Goal: Transaction & Acquisition: Subscribe to service/newsletter

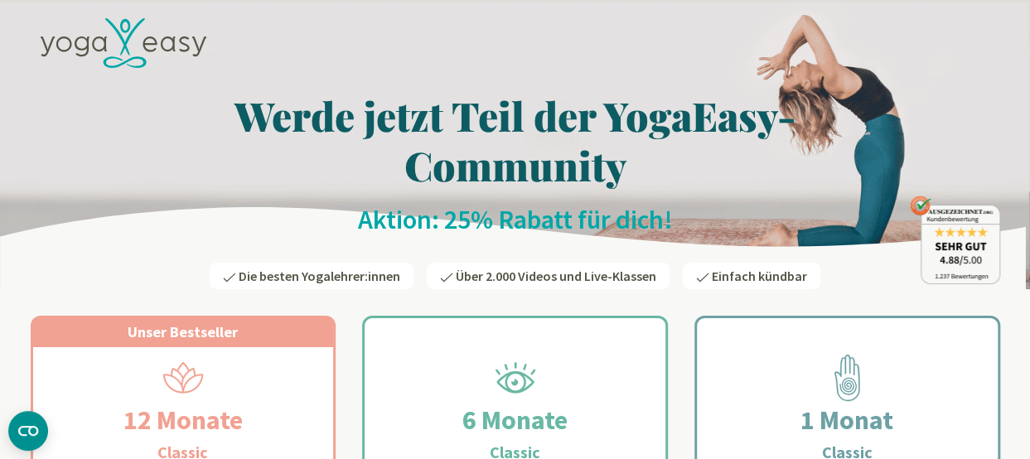
drag, startPoint x: 0, startPoint y: 0, endPoint x: 297, endPoint y: 223, distance: 371.2
click at [297, 223] on h2 "Aktion: 25% Rabatt für dich!" at bounding box center [516, 219] width 970 height 33
drag, startPoint x: 956, startPoint y: 0, endPoint x: 235, endPoint y: 196, distance: 747.4
drag, startPoint x: 1038, startPoint y: 2, endPoint x: 287, endPoint y: 79, distance: 754.8
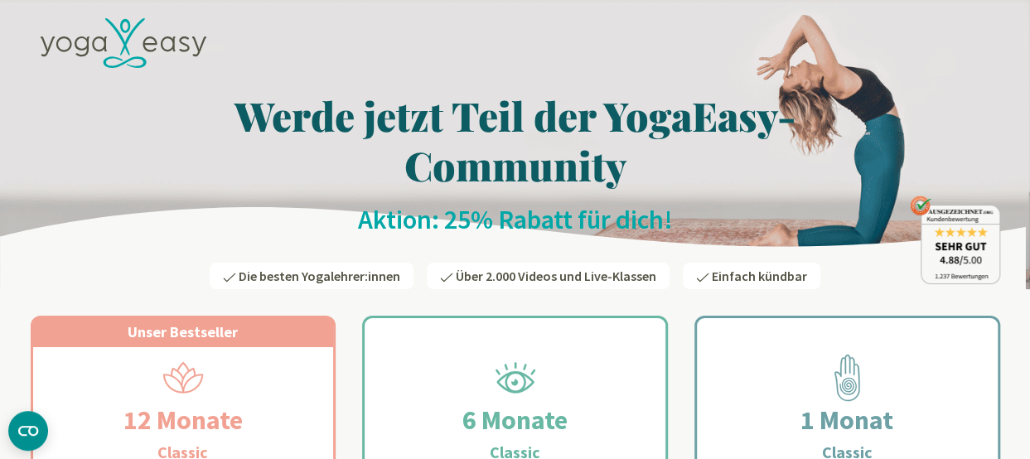
click at [287, 79] on div at bounding box center [516, 45] width 970 height 75
click at [517, 37] on div at bounding box center [516, 45] width 970 height 75
click at [453, 115] on h1 "Werde jetzt Teil der YogaEasy-Community" at bounding box center [516, 139] width 970 height 99
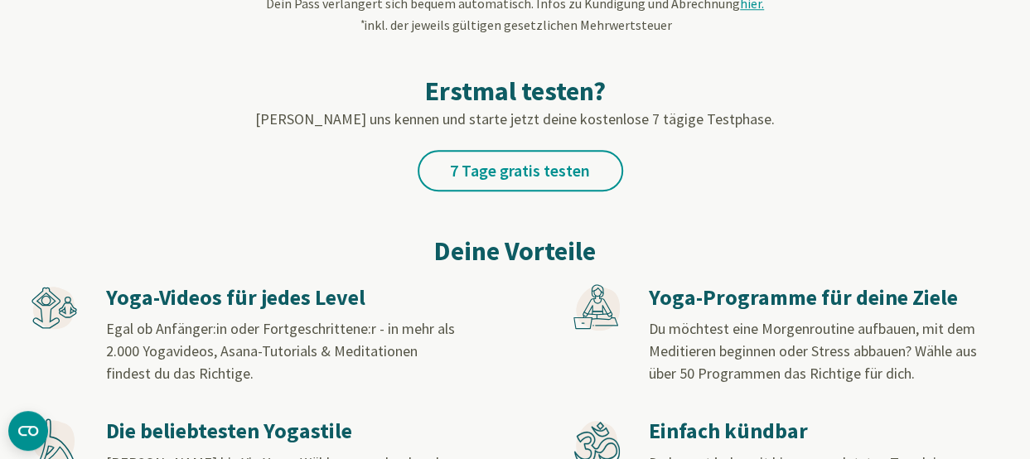
scroll to position [414, 0]
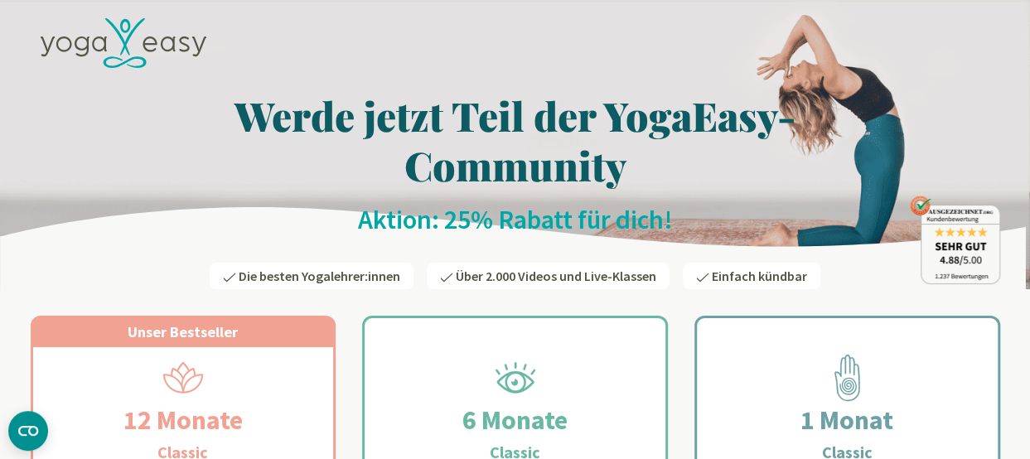
drag, startPoint x: 991, startPoint y: 2, endPoint x: 386, endPoint y: 150, distance: 622.8
click at [386, 150] on h1 "Werde jetzt Teil der YogaEasy-Community" at bounding box center [516, 139] width 970 height 99
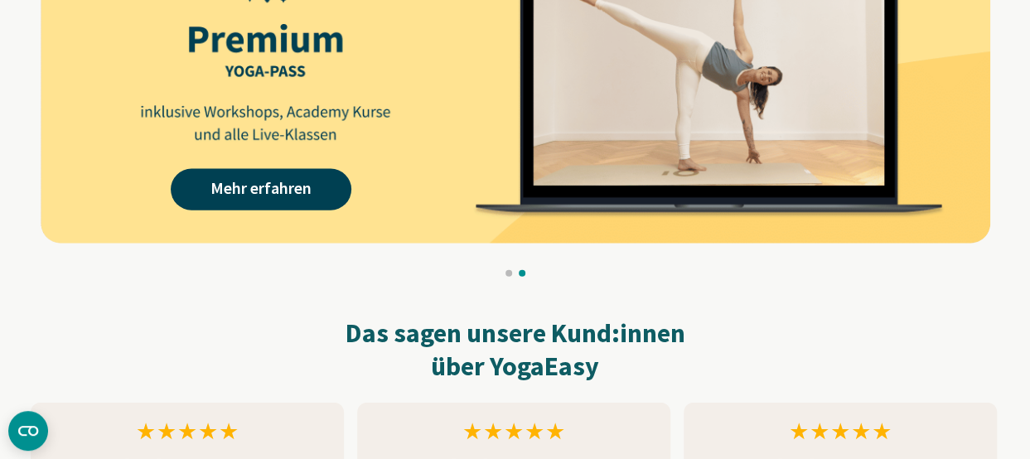
scroll to position [1243, 0]
